Goal: Task Accomplishment & Management: Use online tool/utility

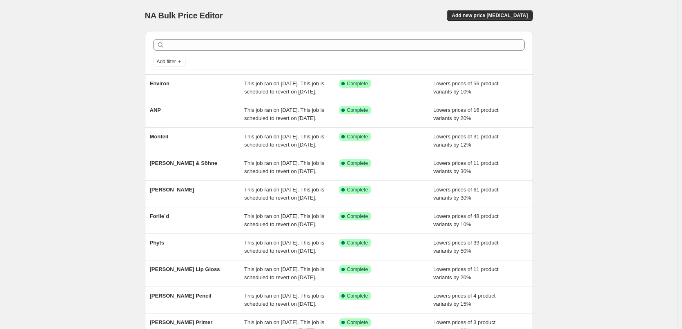
scroll to position [173, 0]
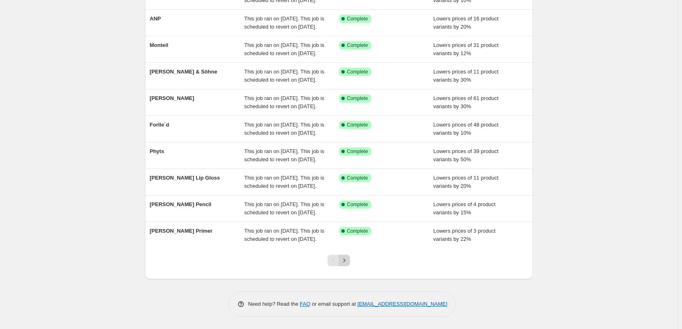
click at [342, 262] on icon "Next" at bounding box center [344, 260] width 8 height 8
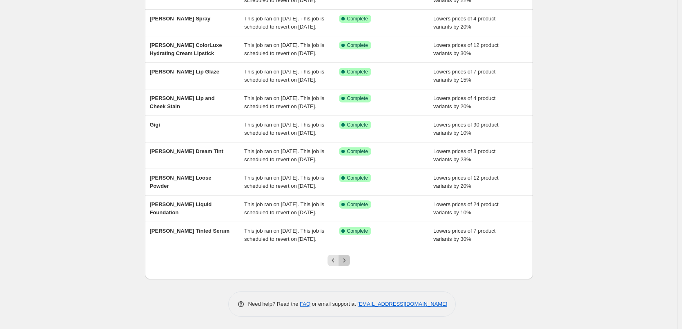
click at [342, 261] on icon "Next" at bounding box center [344, 260] width 8 height 8
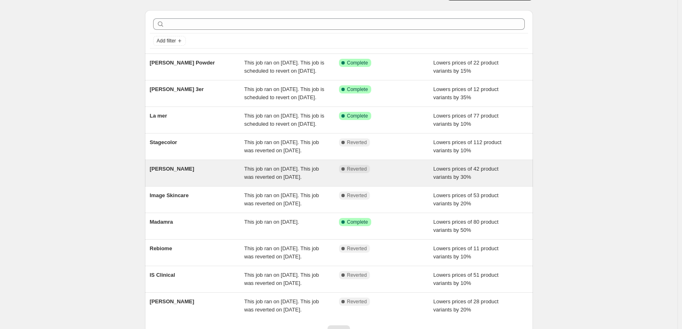
scroll to position [41, 0]
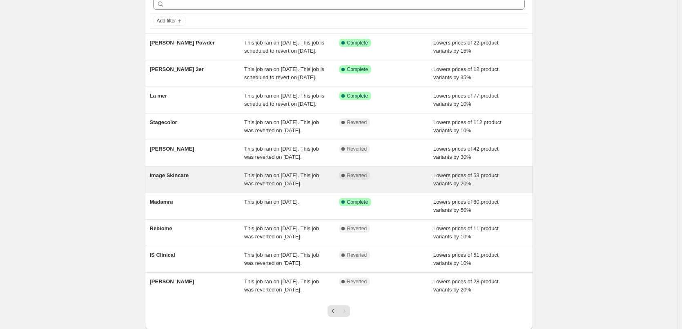
click at [175, 188] on div "Image Skincare" at bounding box center [197, 179] width 95 height 16
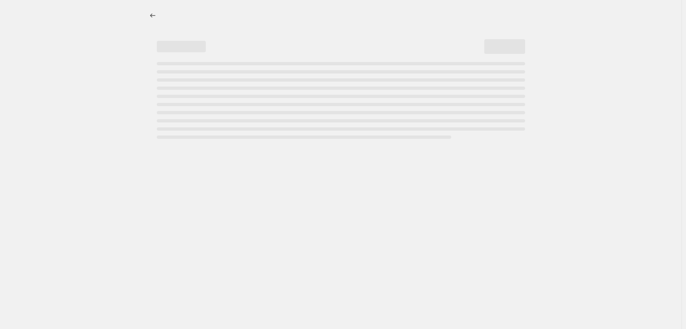
select select "percentage"
select select "remove"
select select "vendor"
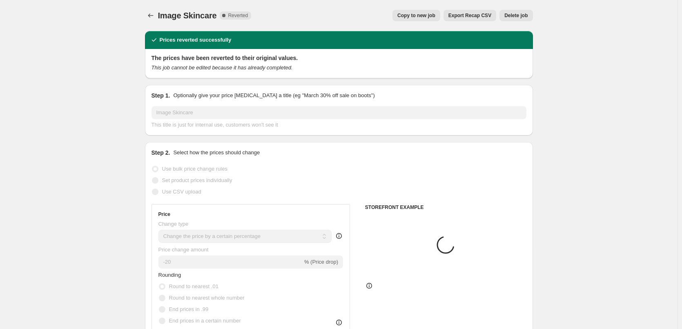
click at [428, 18] on span "Copy to new job" at bounding box center [416, 15] width 38 height 7
select select "percentage"
select select "remove"
select select "vendor"
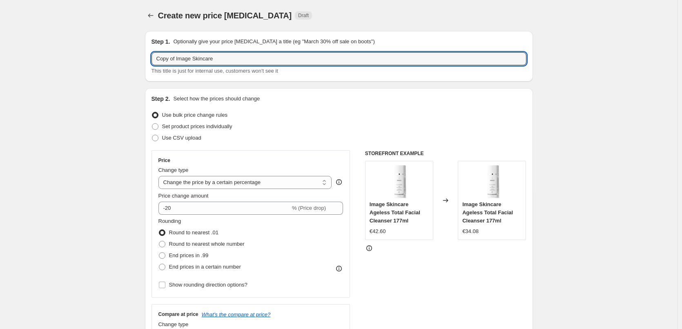
drag, startPoint x: 178, startPoint y: 60, endPoint x: 97, endPoint y: 61, distance: 81.2
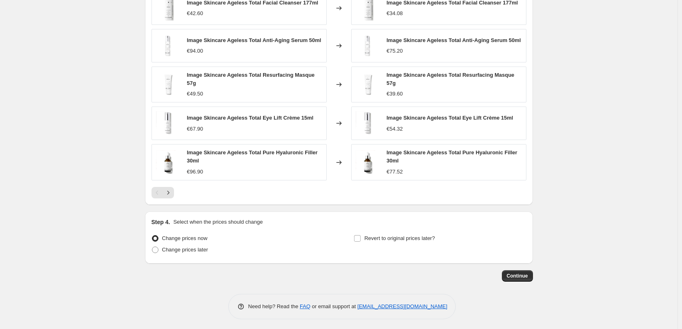
type input "Image Skincare"
click at [371, 226] on div "Step 4. Select when the prices should change Change prices now Change prices la…" at bounding box center [338, 237] width 375 height 39
click at [375, 233] on label "Revert to original prices later?" at bounding box center [393, 238] width 81 height 11
click at [360, 235] on input "Revert to original prices later?" at bounding box center [357, 238] width 7 height 7
checkbox input "true"
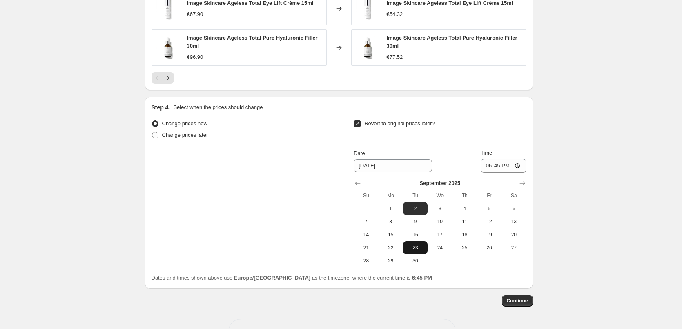
scroll to position [721, 0]
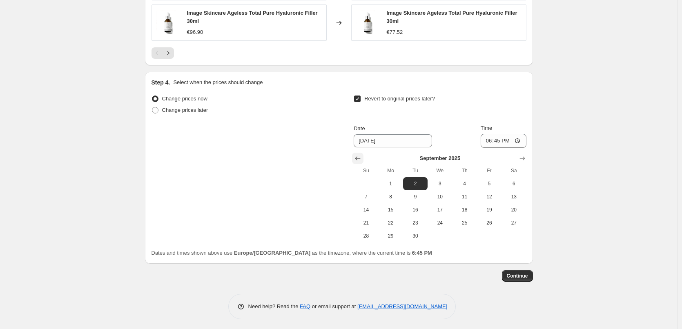
click at [362, 155] on icon "Show previous month, August 2025" at bounding box center [357, 158] width 8 height 8
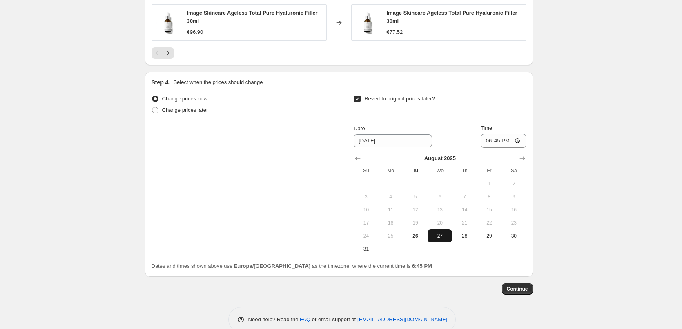
click at [443, 236] on span "27" at bounding box center [440, 236] width 18 height 7
type input "[DATE]"
click at [488, 140] on input "18:45" at bounding box center [503, 141] width 46 height 14
type input "03:00"
click at [520, 291] on button "Continue" at bounding box center [517, 288] width 31 height 11
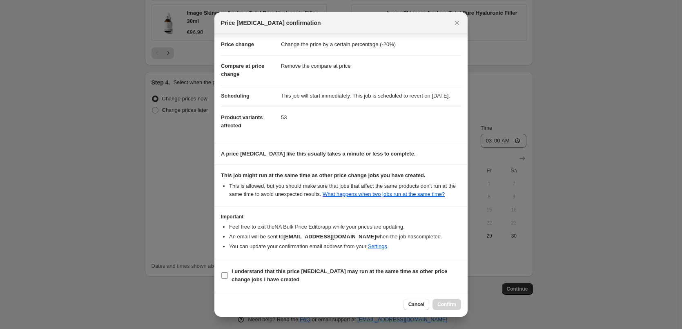
scroll to position [23, 0]
click at [264, 273] on b "I understand that this price [MEDICAL_DATA] may run at the same time as other p…" at bounding box center [339, 275] width 216 height 14
click at [228, 273] on input "I understand that this price [MEDICAL_DATA] may run at the same time as other p…" at bounding box center [224, 275] width 7 height 7
checkbox input "true"
click at [445, 301] on button "Confirm" at bounding box center [446, 304] width 29 height 11
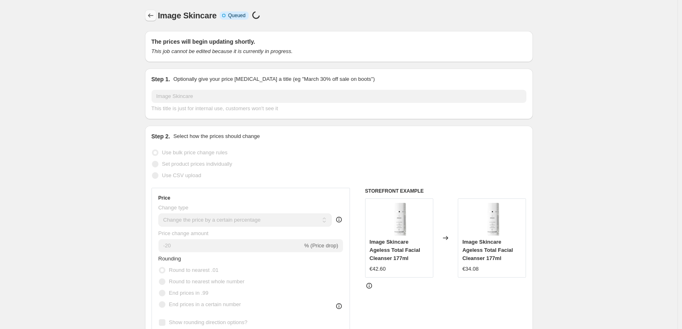
click at [153, 16] on icon "Price change jobs" at bounding box center [151, 15] width 8 height 8
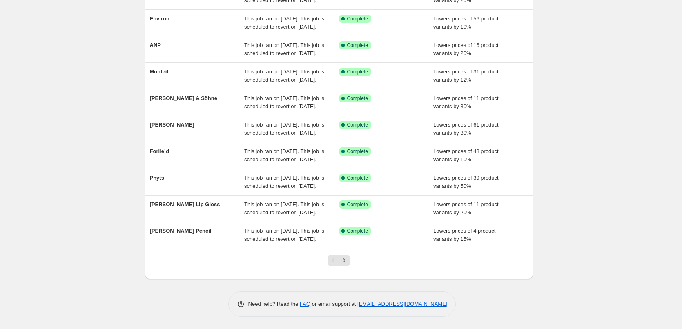
scroll to position [173, 0]
click at [348, 258] on icon "Next" at bounding box center [344, 260] width 8 height 8
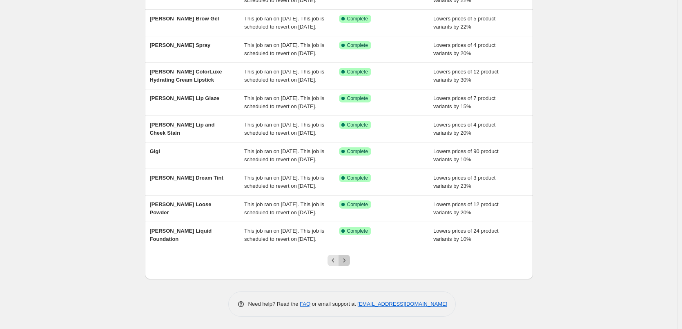
click at [348, 258] on icon "Next" at bounding box center [344, 260] width 8 height 8
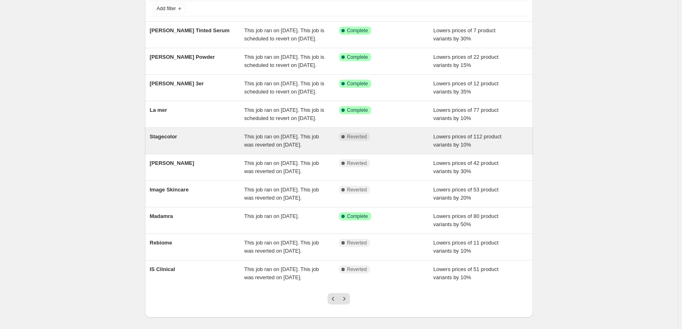
scroll to position [122, 0]
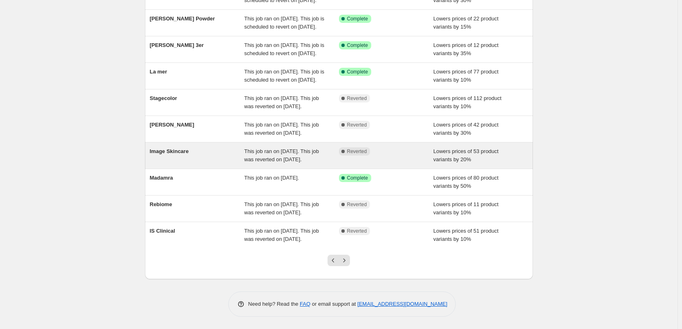
click at [180, 154] on span "Image Skincare" at bounding box center [169, 151] width 39 height 6
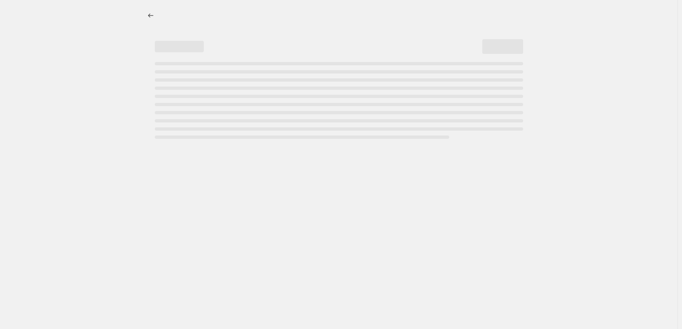
select select "percentage"
select select "remove"
select select "vendor"
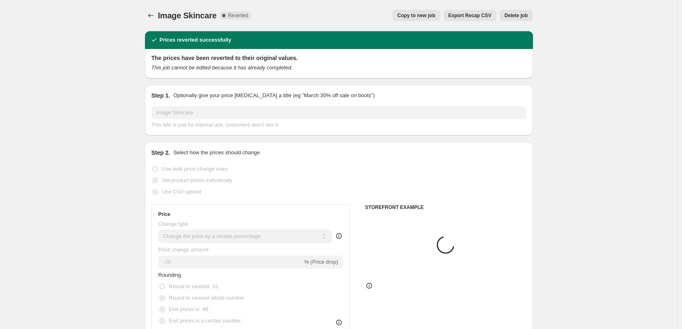
click at [518, 17] on span "Delete job" at bounding box center [515, 15] width 23 height 7
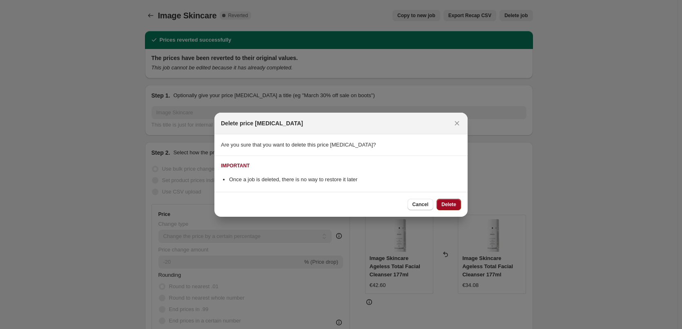
click at [458, 201] on button "Delete" at bounding box center [448, 204] width 24 height 11
